Goal: Check status: Check status

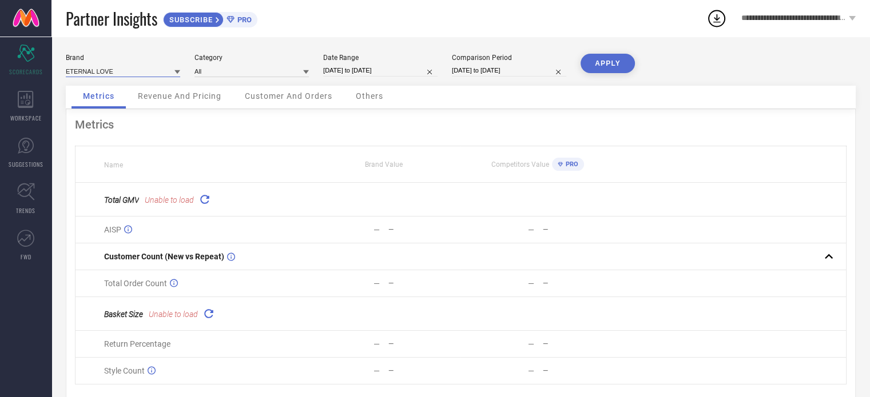
click at [148, 69] on input at bounding box center [123, 71] width 114 height 12
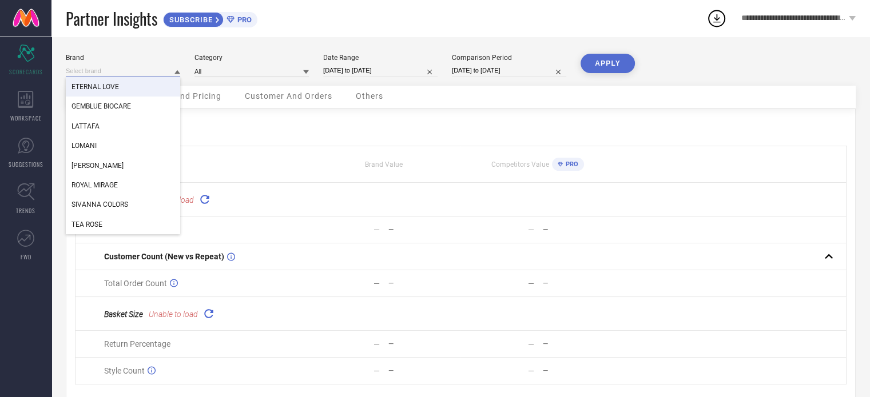
click at [156, 74] on input at bounding box center [123, 71] width 114 height 12
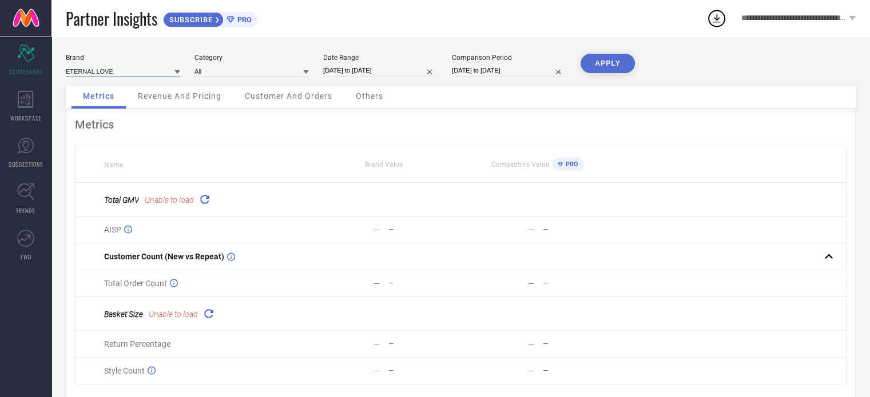
click at [156, 74] on input at bounding box center [123, 71] width 114 height 12
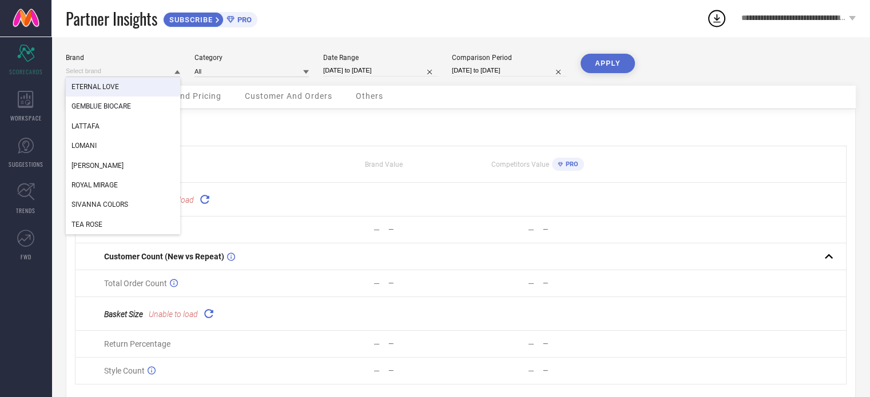
click at [140, 63] on div "Brand ETERNAL LOVE GEMBLUE BIOCARE [PERSON_NAME] [PERSON_NAME] ROYAL MIRAGE SIV…" at bounding box center [123, 65] width 114 height 23
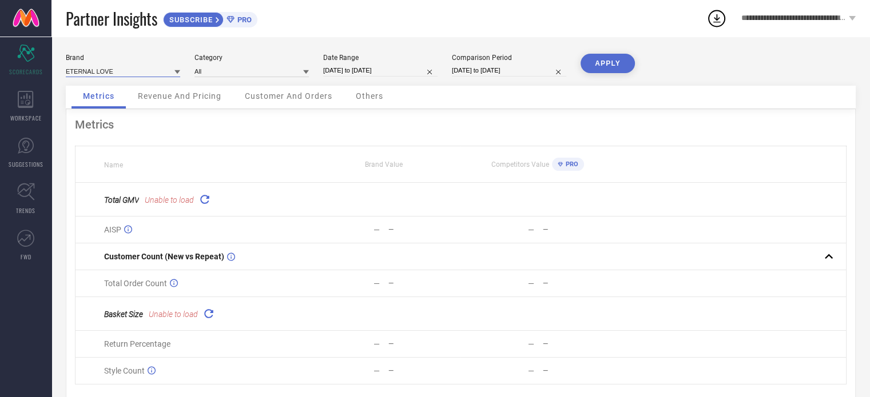
click at [141, 72] on input at bounding box center [123, 71] width 114 height 12
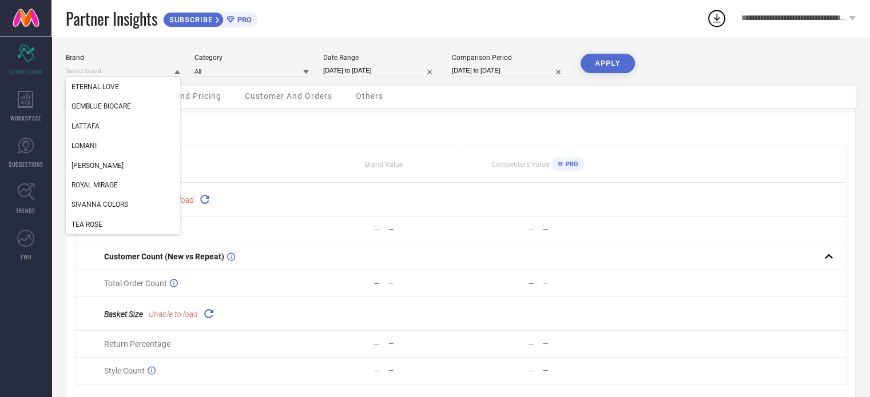
click at [146, 62] on div "Brand ETERNAL LOVE GEMBLUE BIOCARE [PERSON_NAME] [PERSON_NAME] ROYAL MIRAGE SIV…" at bounding box center [123, 65] width 114 height 23
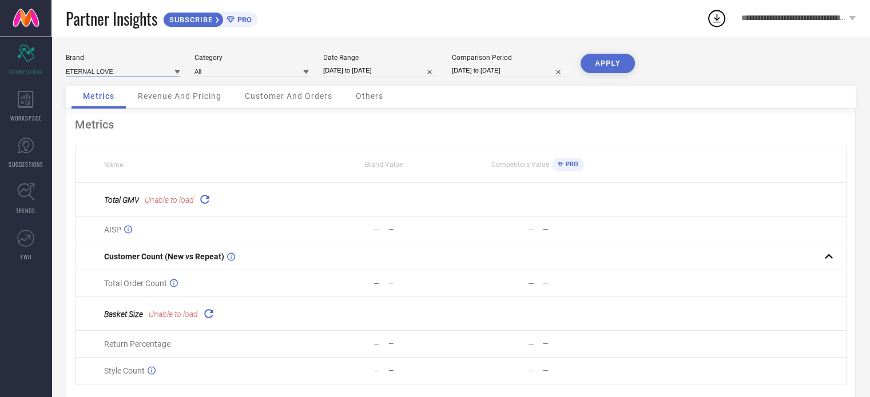
click at [149, 72] on input at bounding box center [123, 71] width 114 height 12
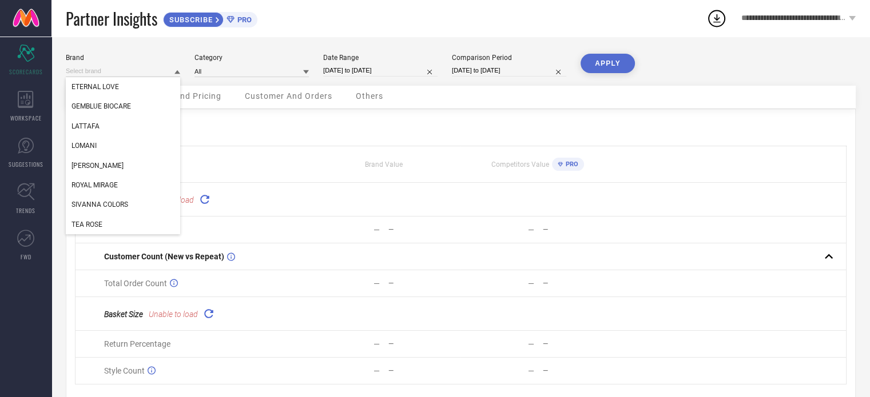
click at [151, 53] on div "Brand ETERNAL LOVE GEMBLUE BIOCARE LATTAFA LOMANI [PERSON_NAME] ROYAL MIRAGE SI…" at bounding box center [460, 234] width 818 height 395
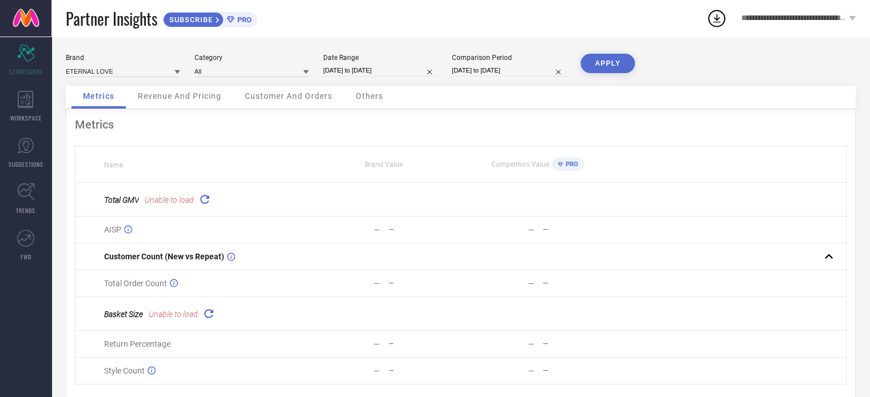
click at [151, 53] on div "Brand ETERNAL LOVE Category All Date Range [DATE] to [DATE] Comparison Period […" at bounding box center [460, 234] width 818 height 395
